Goal: Navigation & Orientation: Find specific page/section

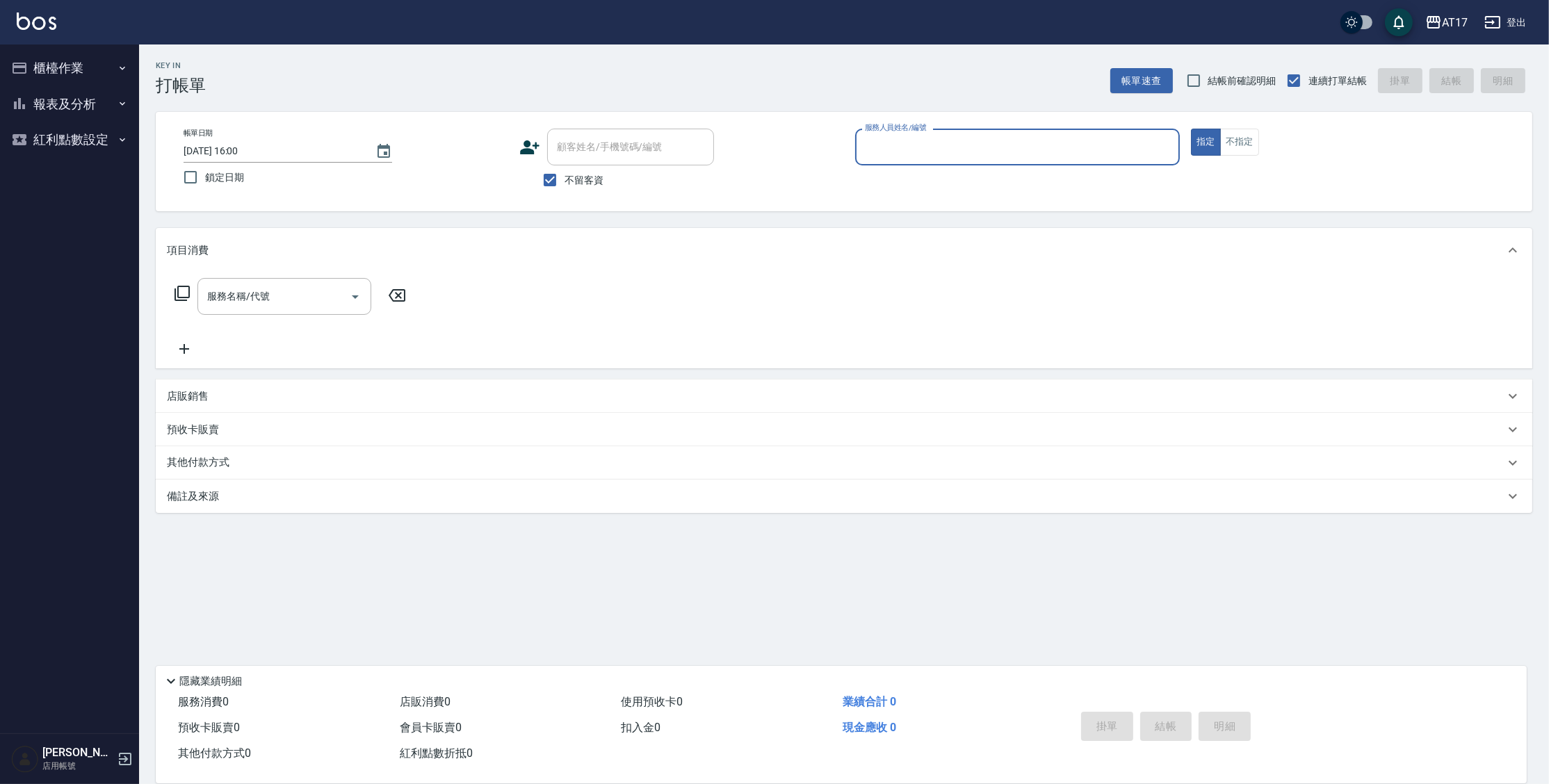
click at [95, 104] on button "報表及分析" at bounding box center [70, 104] width 128 height 36
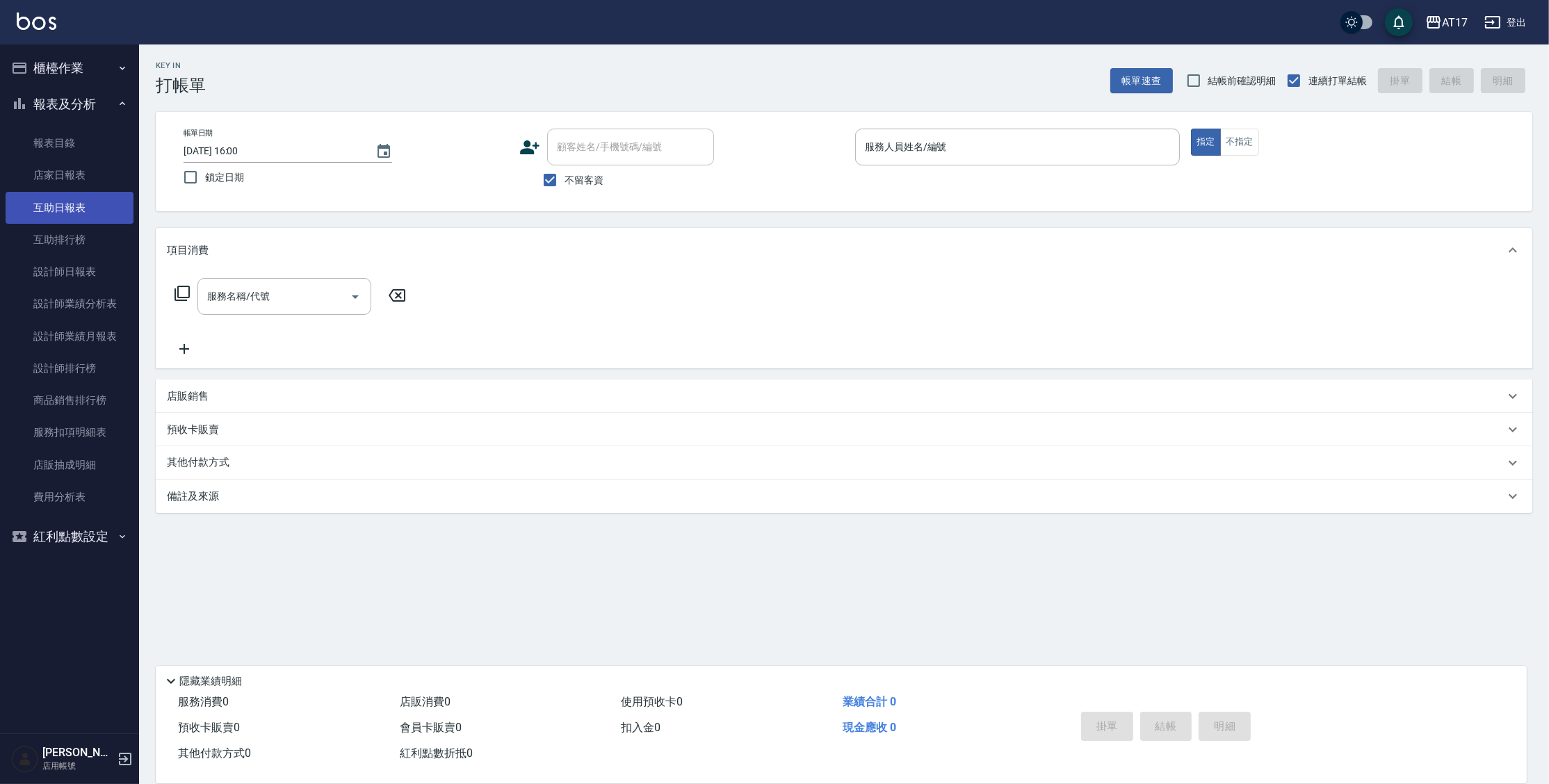
click at [65, 207] on link "互助日報表" at bounding box center [70, 208] width 128 height 32
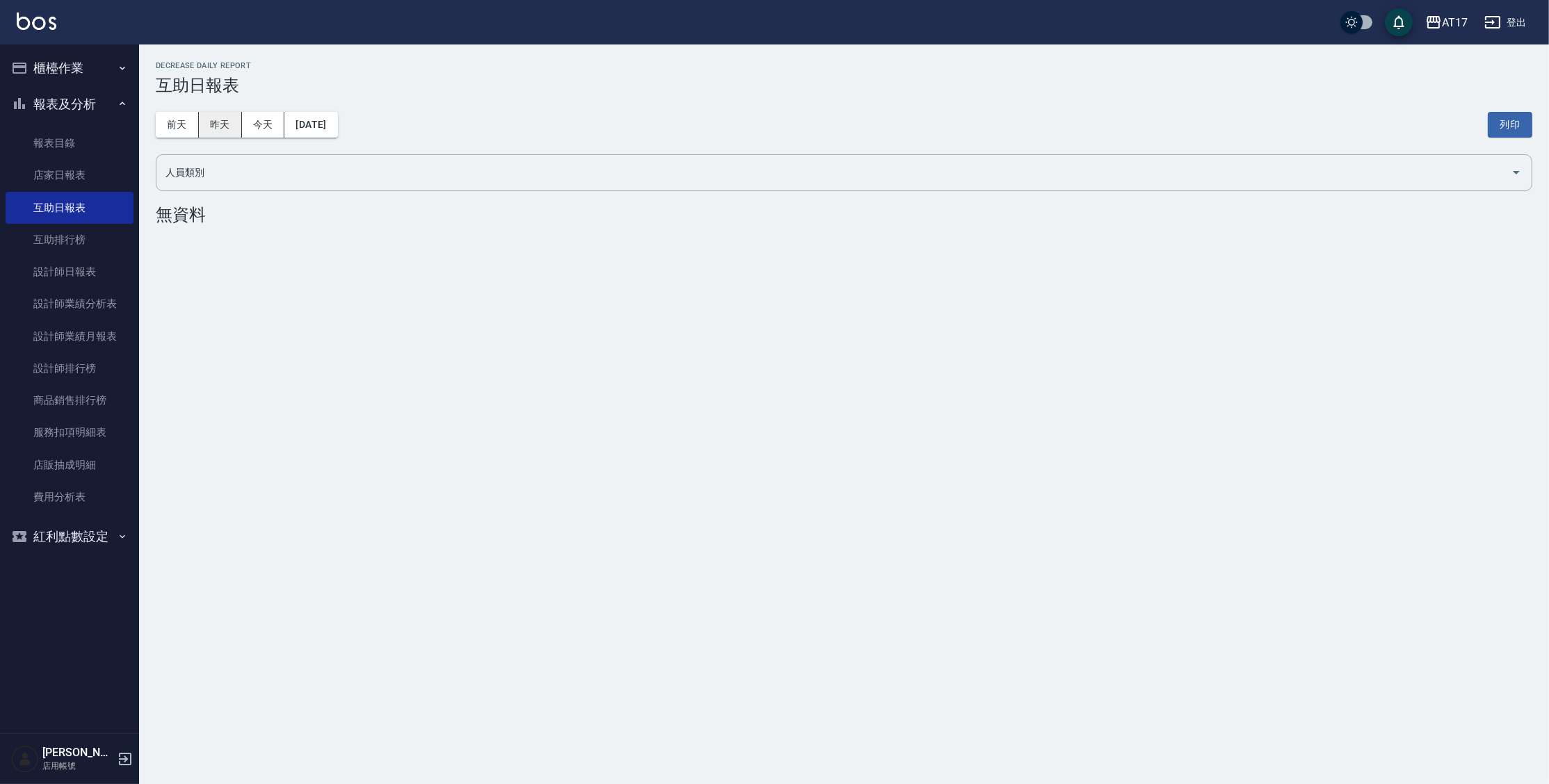
click at [220, 114] on button "昨天" at bounding box center [220, 125] width 43 height 26
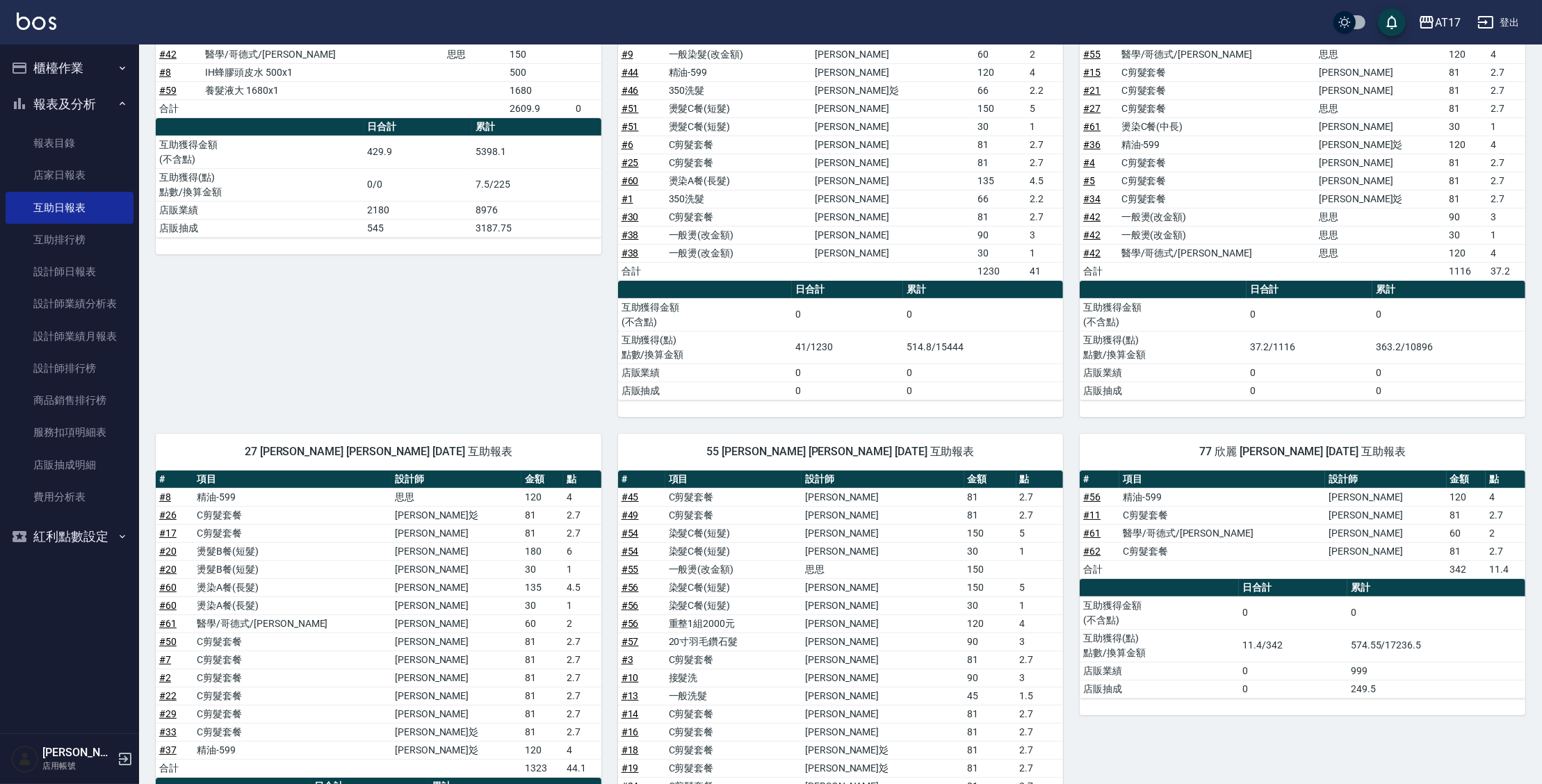
scroll to position [252, 0]
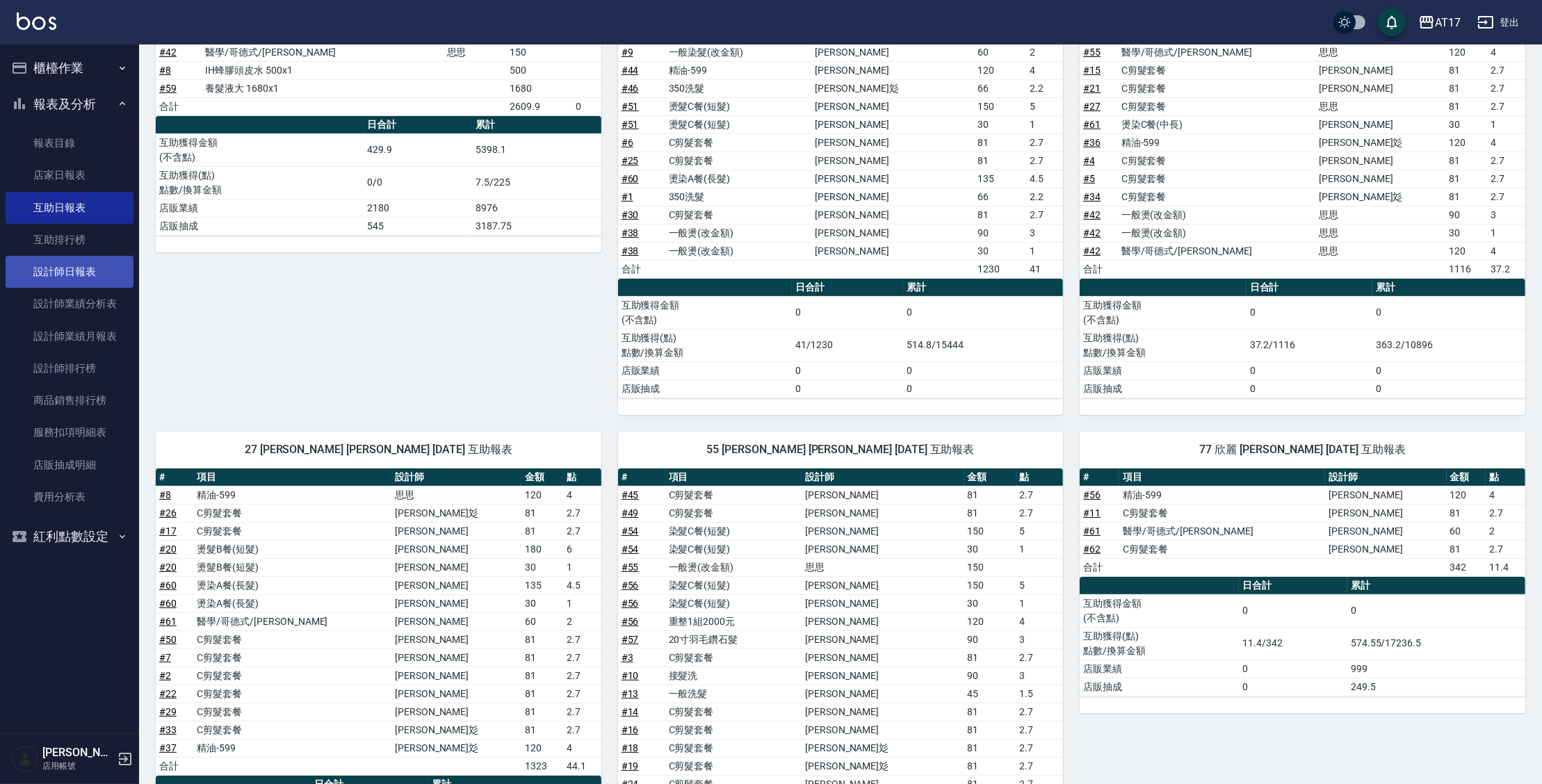
click at [88, 259] on link "設計師日報表" at bounding box center [70, 271] width 128 height 32
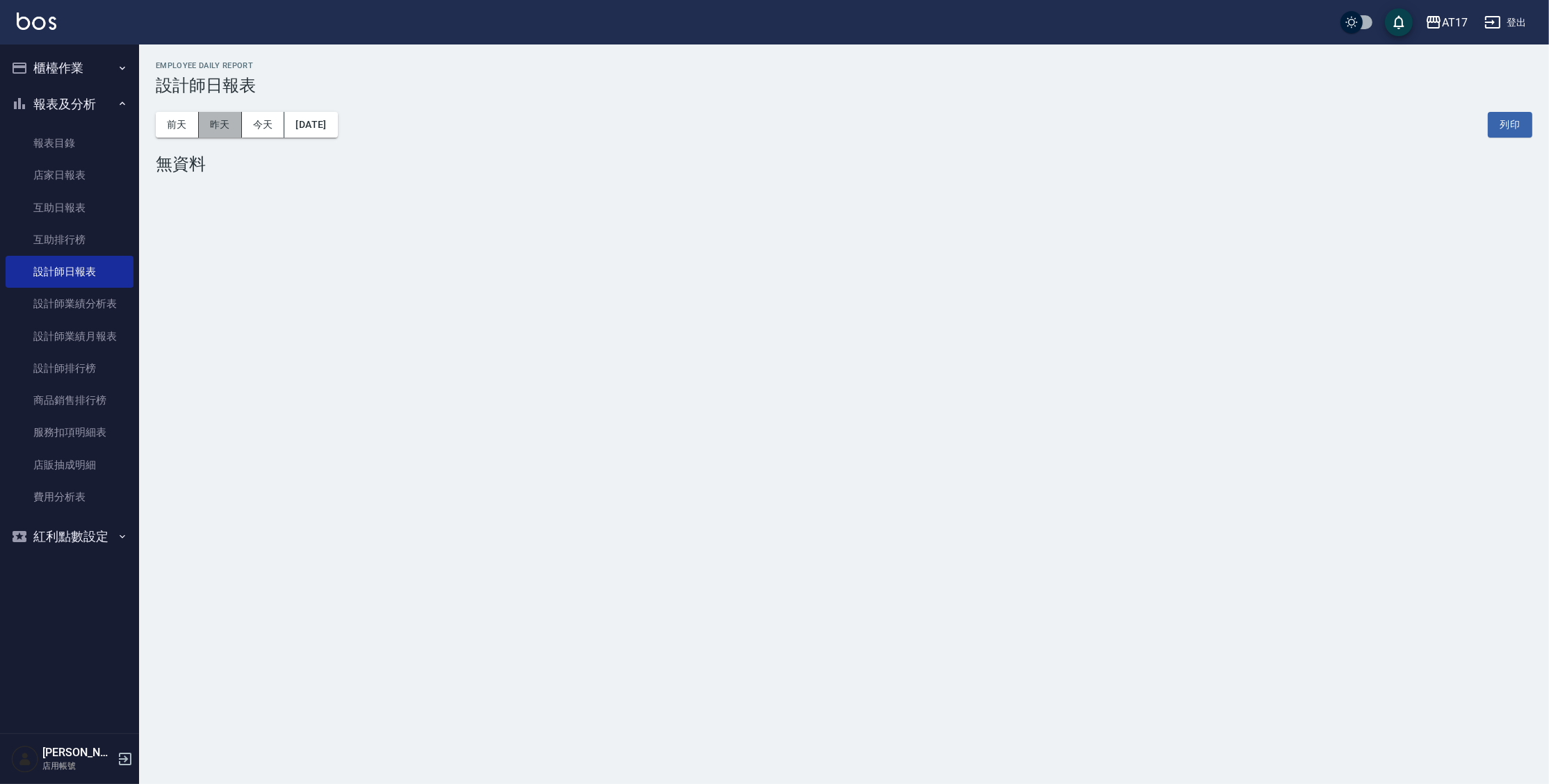
click at [232, 125] on button "昨天" at bounding box center [220, 125] width 43 height 26
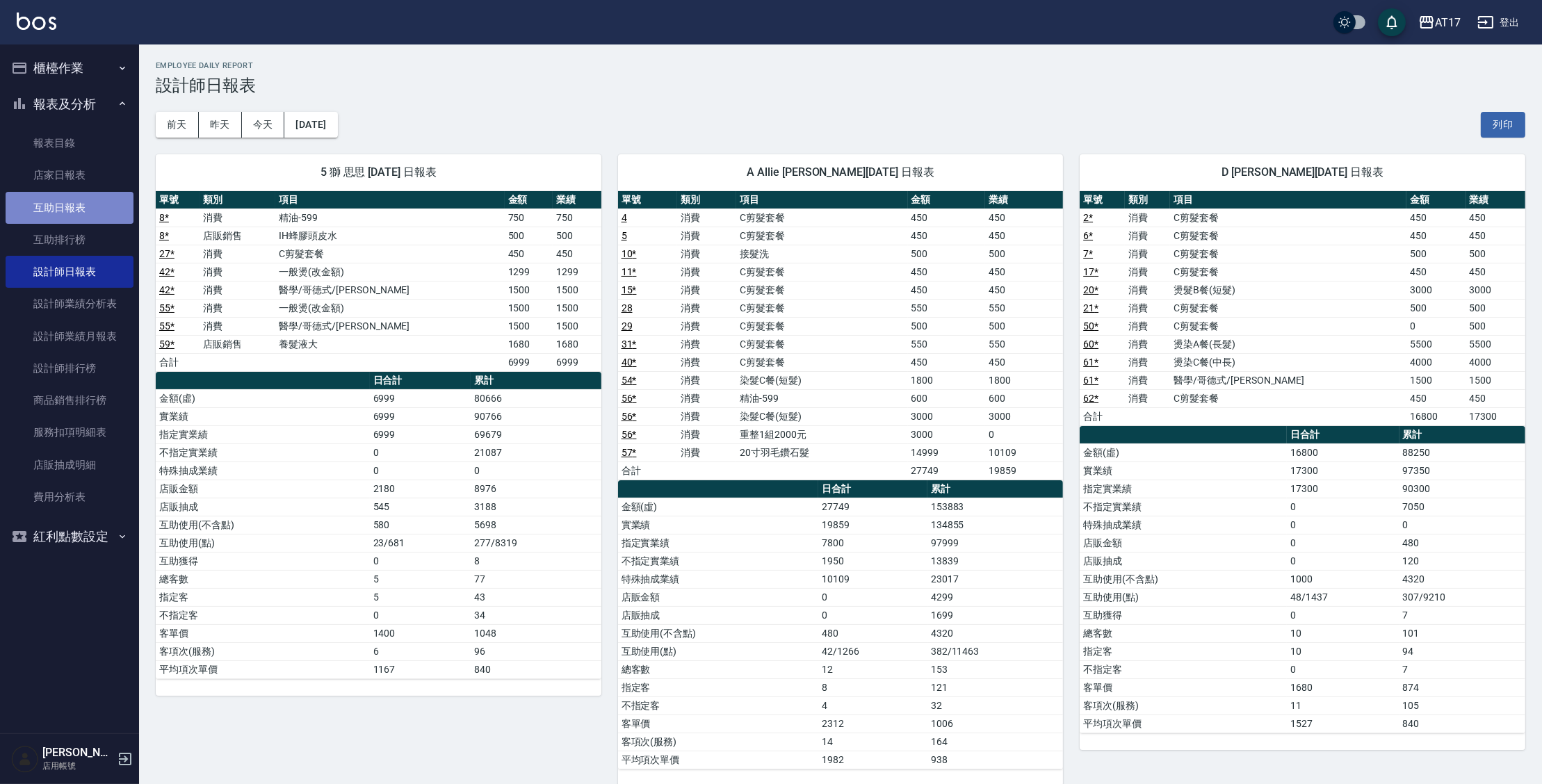
click at [93, 203] on link "互助日報表" at bounding box center [70, 208] width 128 height 32
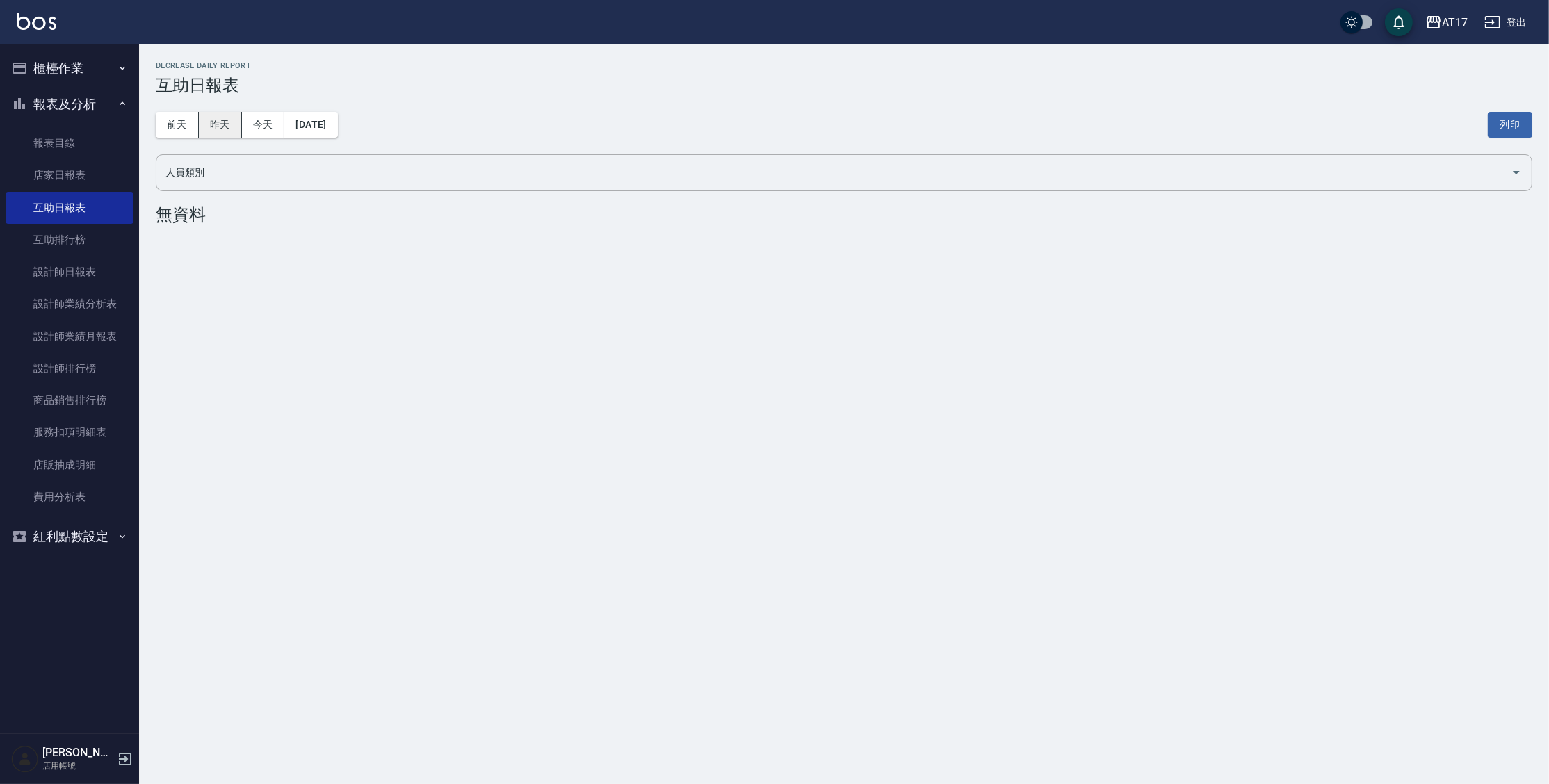
click at [233, 126] on button "昨天" at bounding box center [220, 125] width 43 height 26
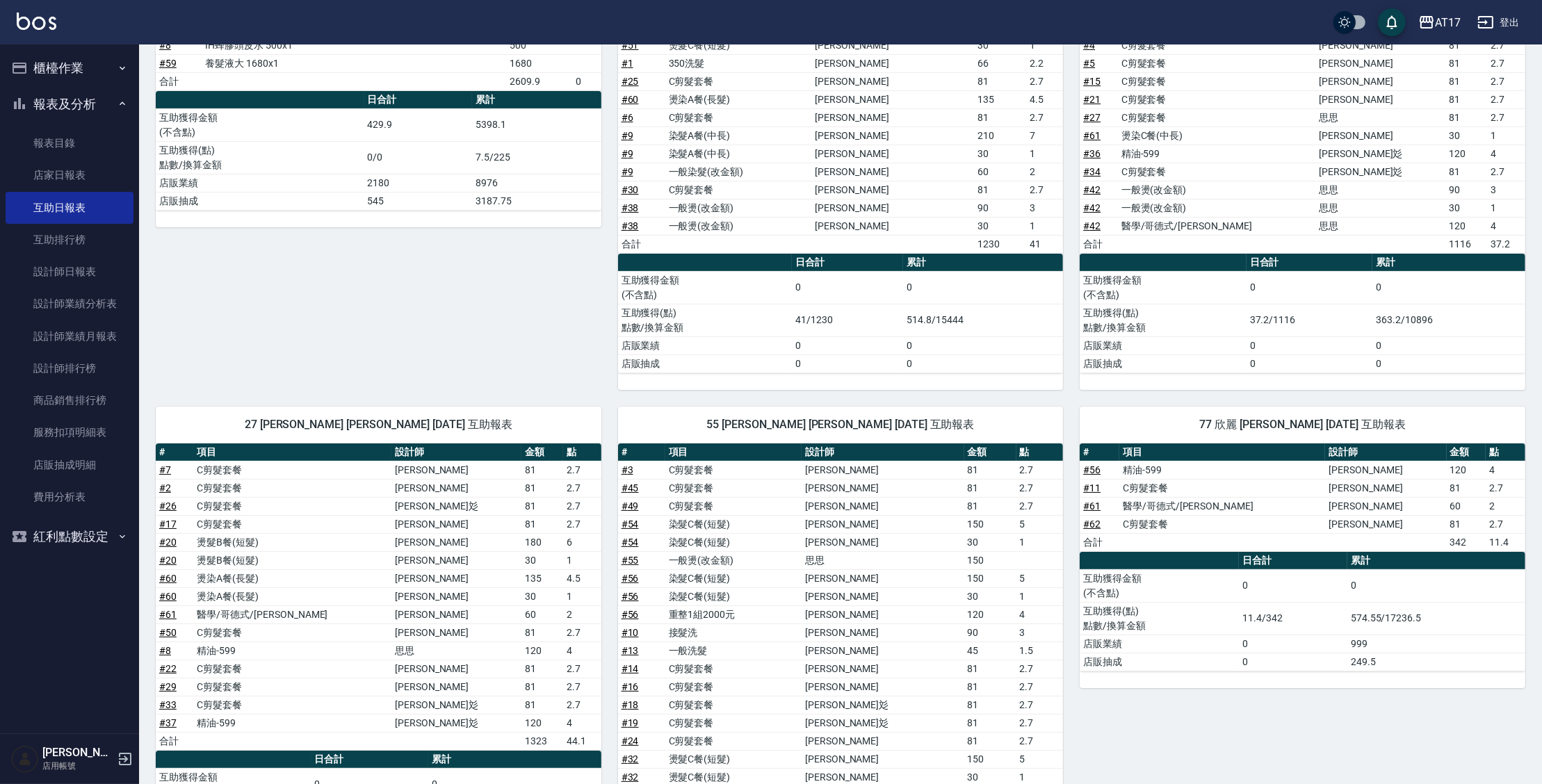
scroll to position [278, 0]
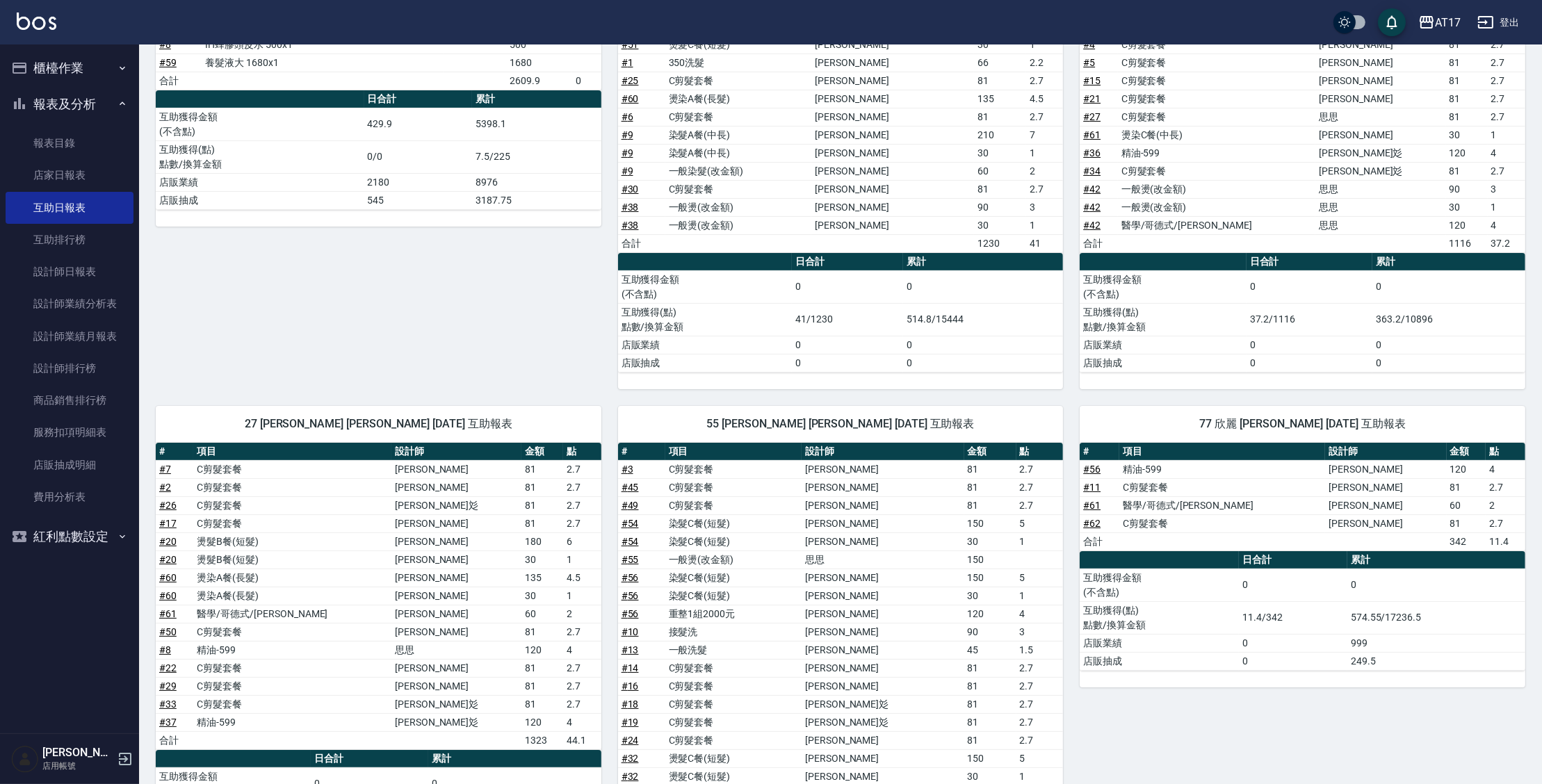
click at [94, 60] on button "櫃檯作業" at bounding box center [70, 68] width 128 height 36
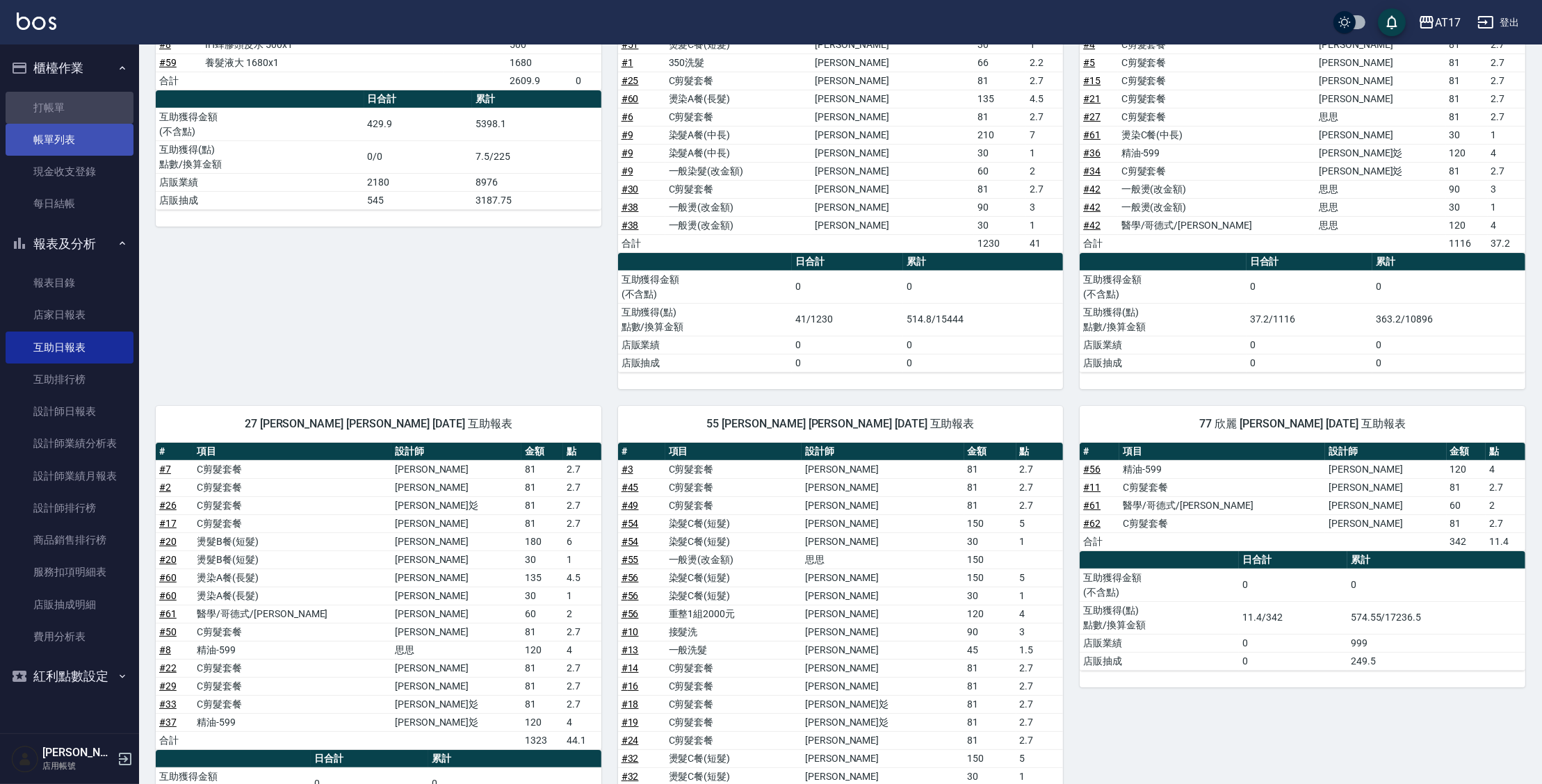
drag, startPoint x: 89, startPoint y: 104, endPoint x: 92, endPoint y: 143, distance: 39.1
click at [89, 103] on link "打帳單" at bounding box center [70, 107] width 128 height 32
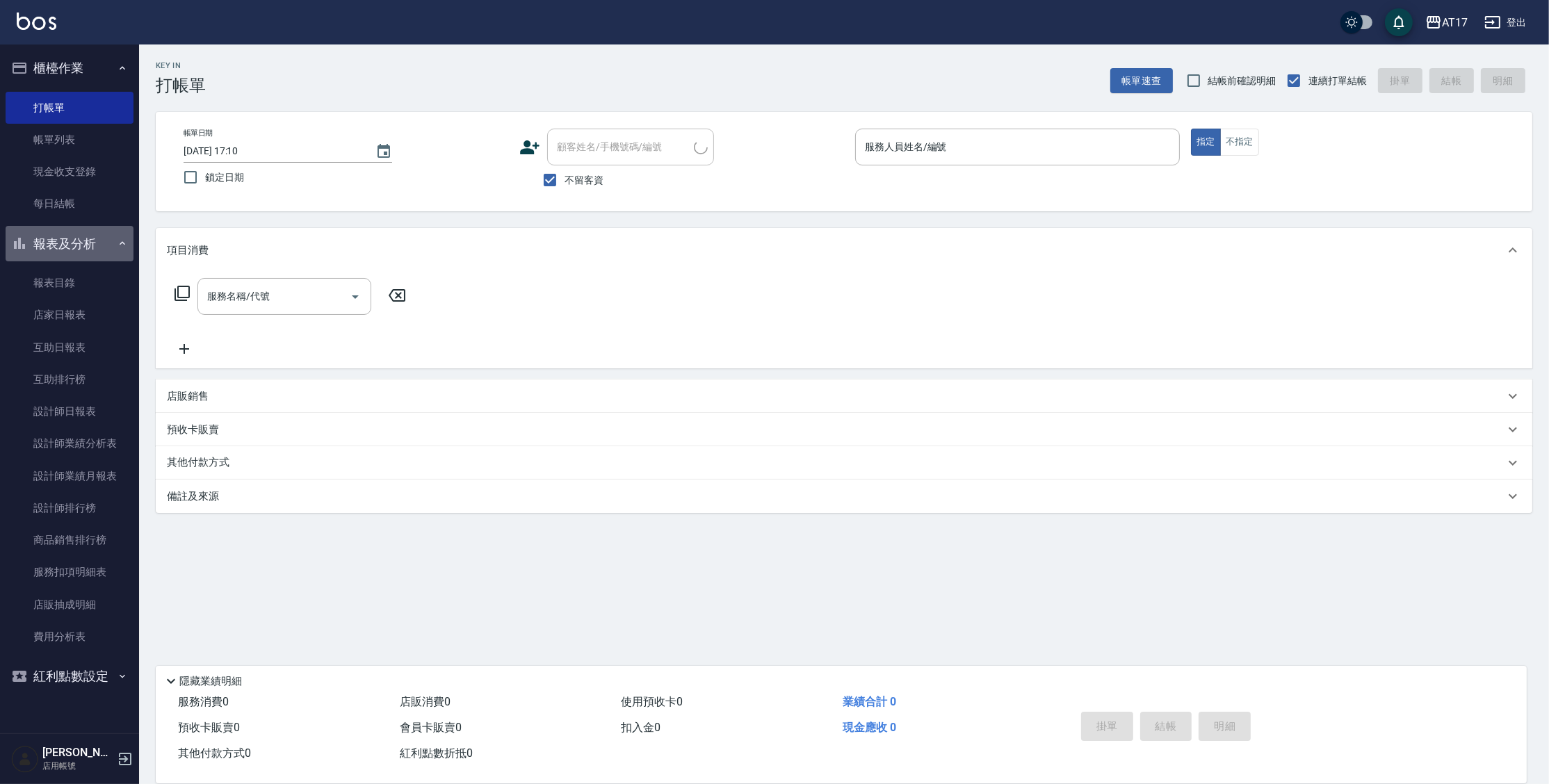
click at [91, 237] on button "報表及分析" at bounding box center [70, 243] width 128 height 36
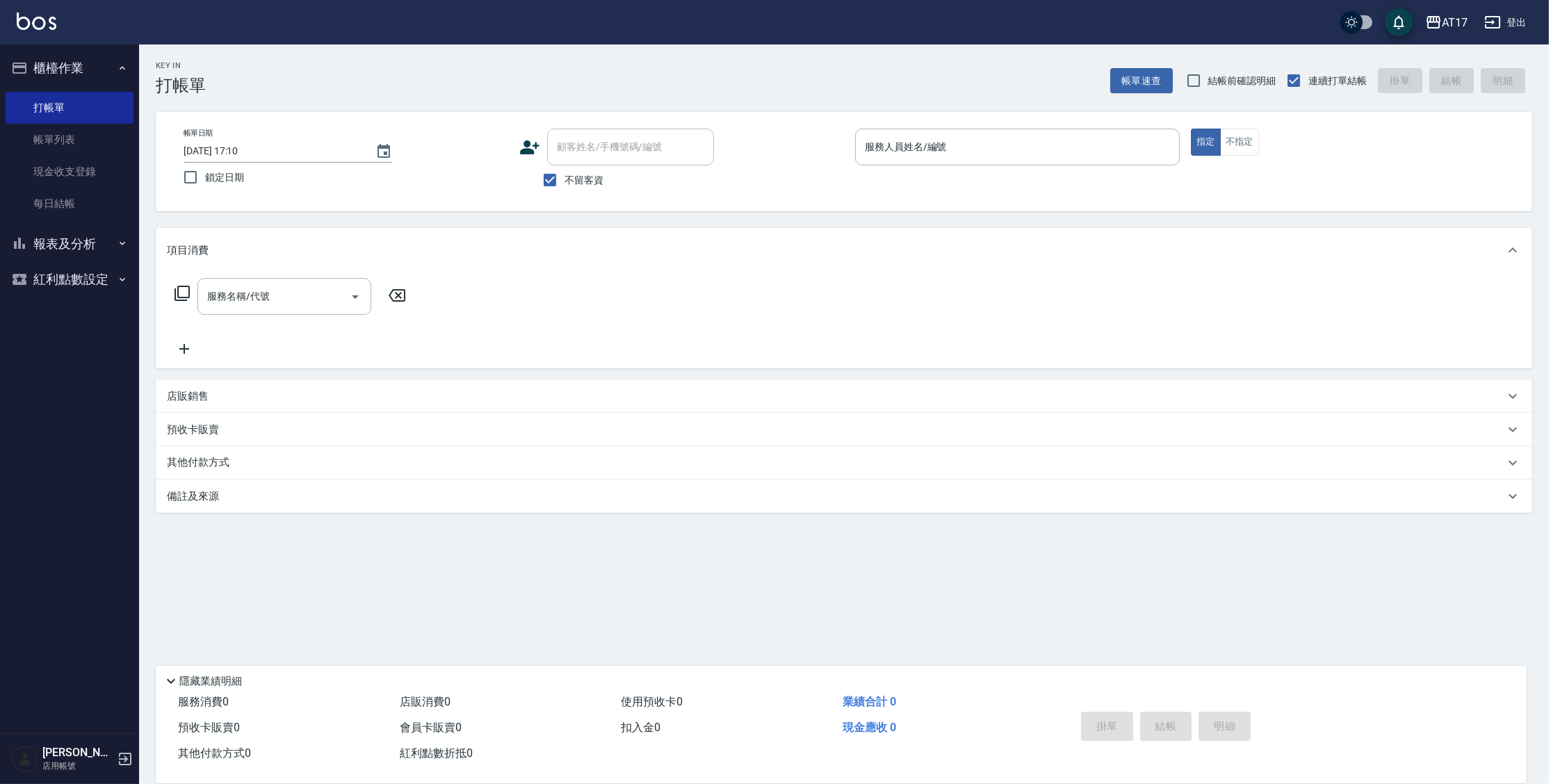
click at [119, 60] on button "櫃檯作業" at bounding box center [70, 68] width 128 height 36
